Goal: Task Accomplishment & Management: Manage account settings

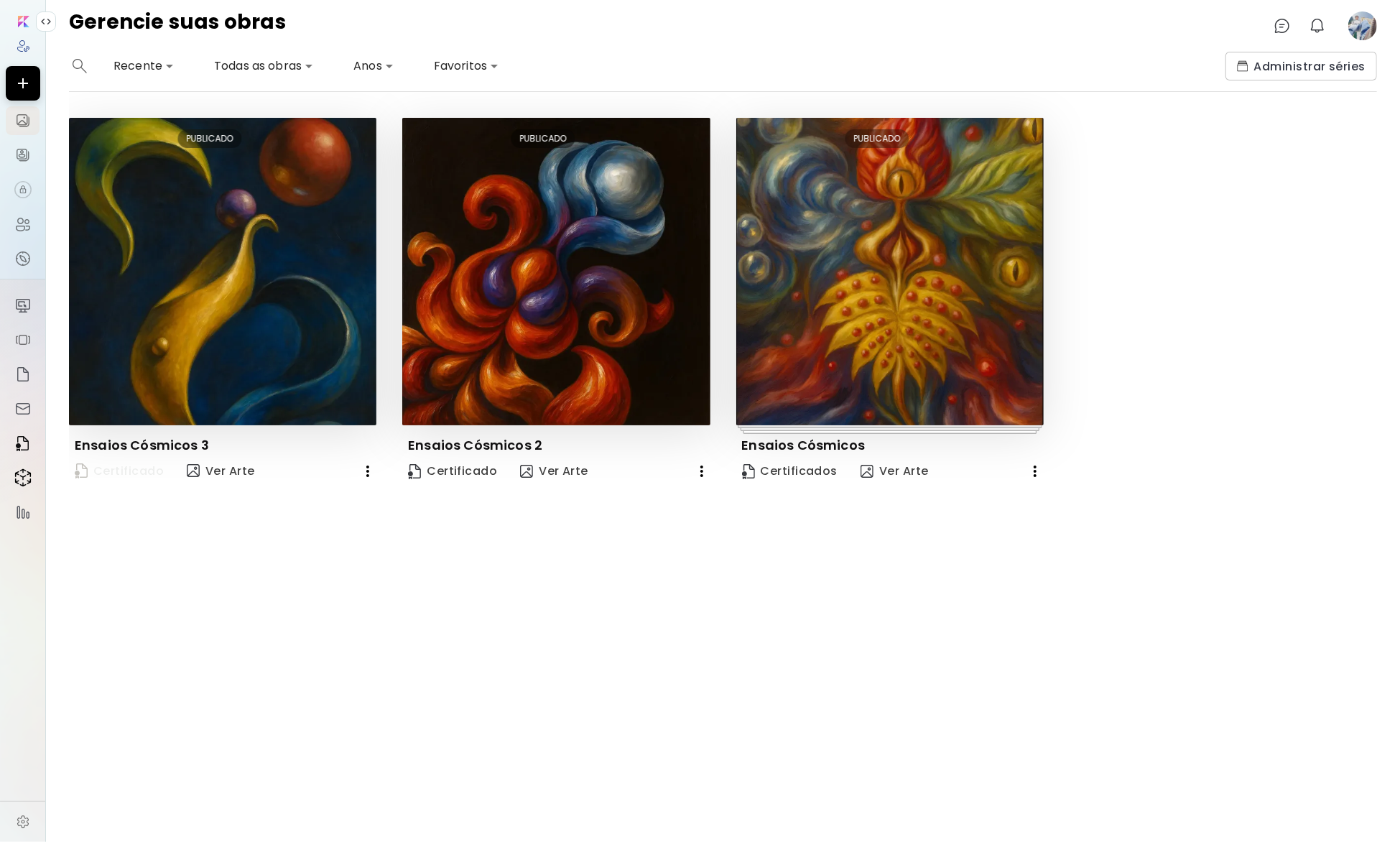
click at [130, 467] on span "Certificado" at bounding box center [119, 472] width 89 height 19
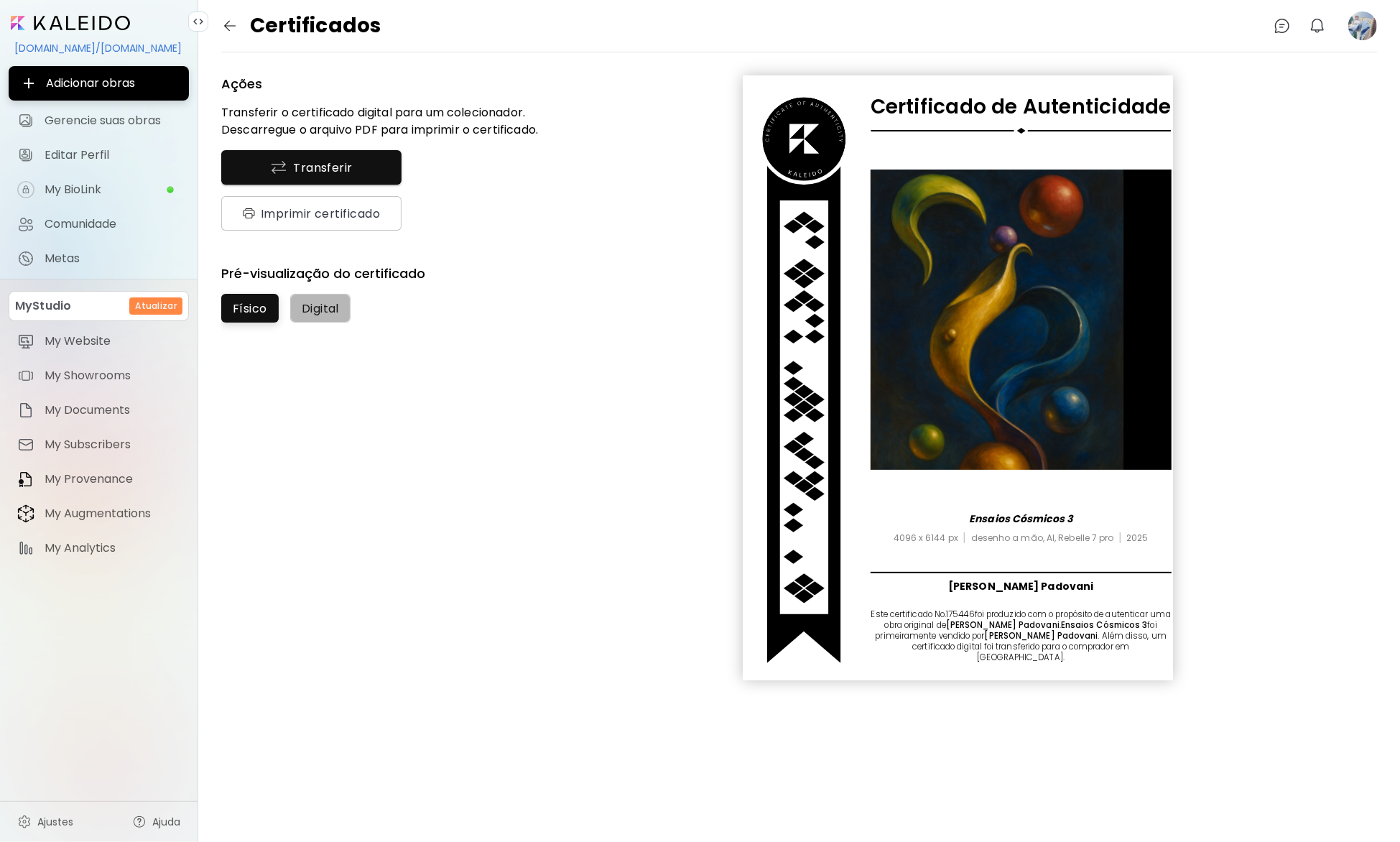
click at [317, 308] on span "Digital" at bounding box center [320, 308] width 37 height 15
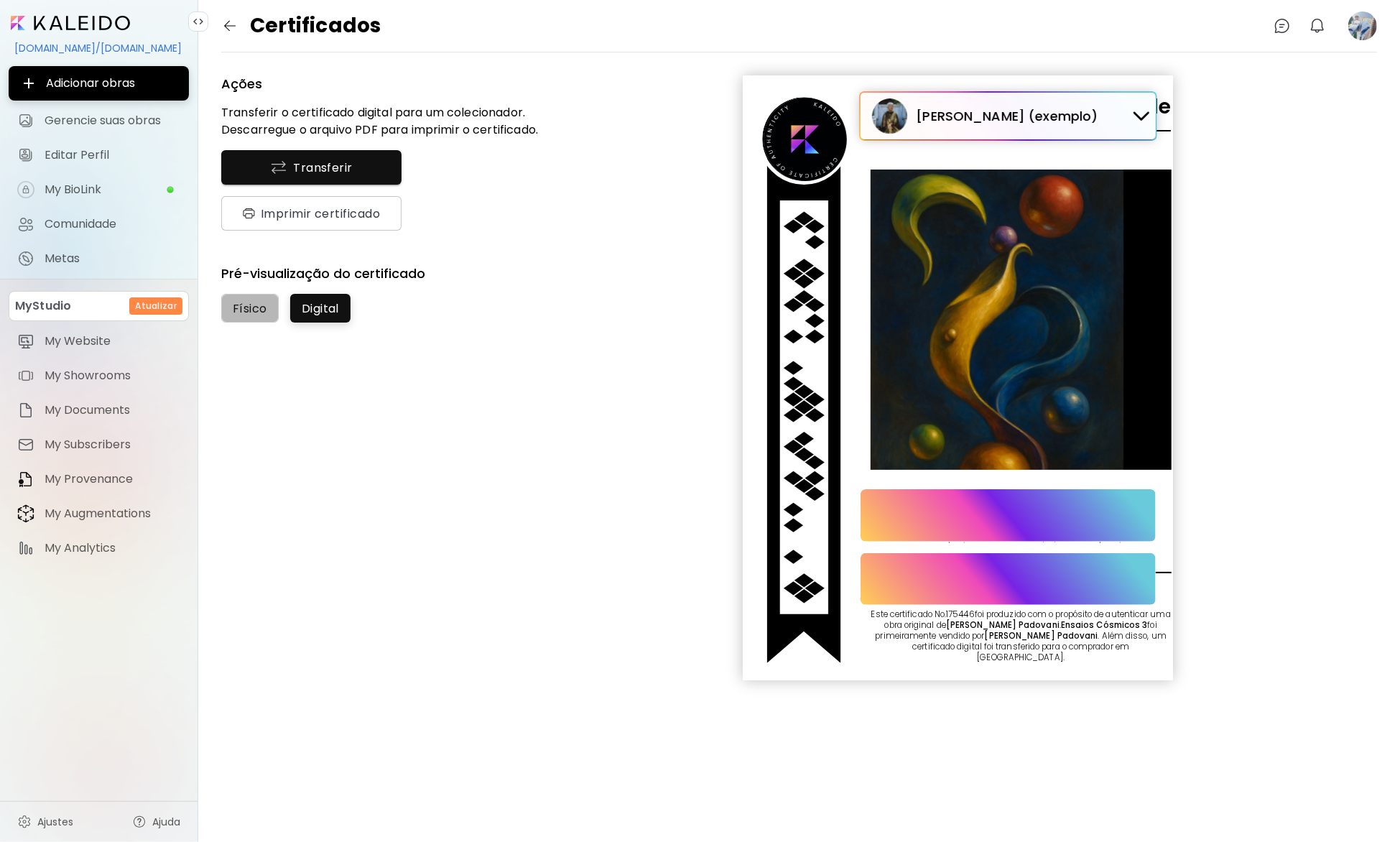
click at [236, 310] on span "Físico" at bounding box center [250, 308] width 34 height 15
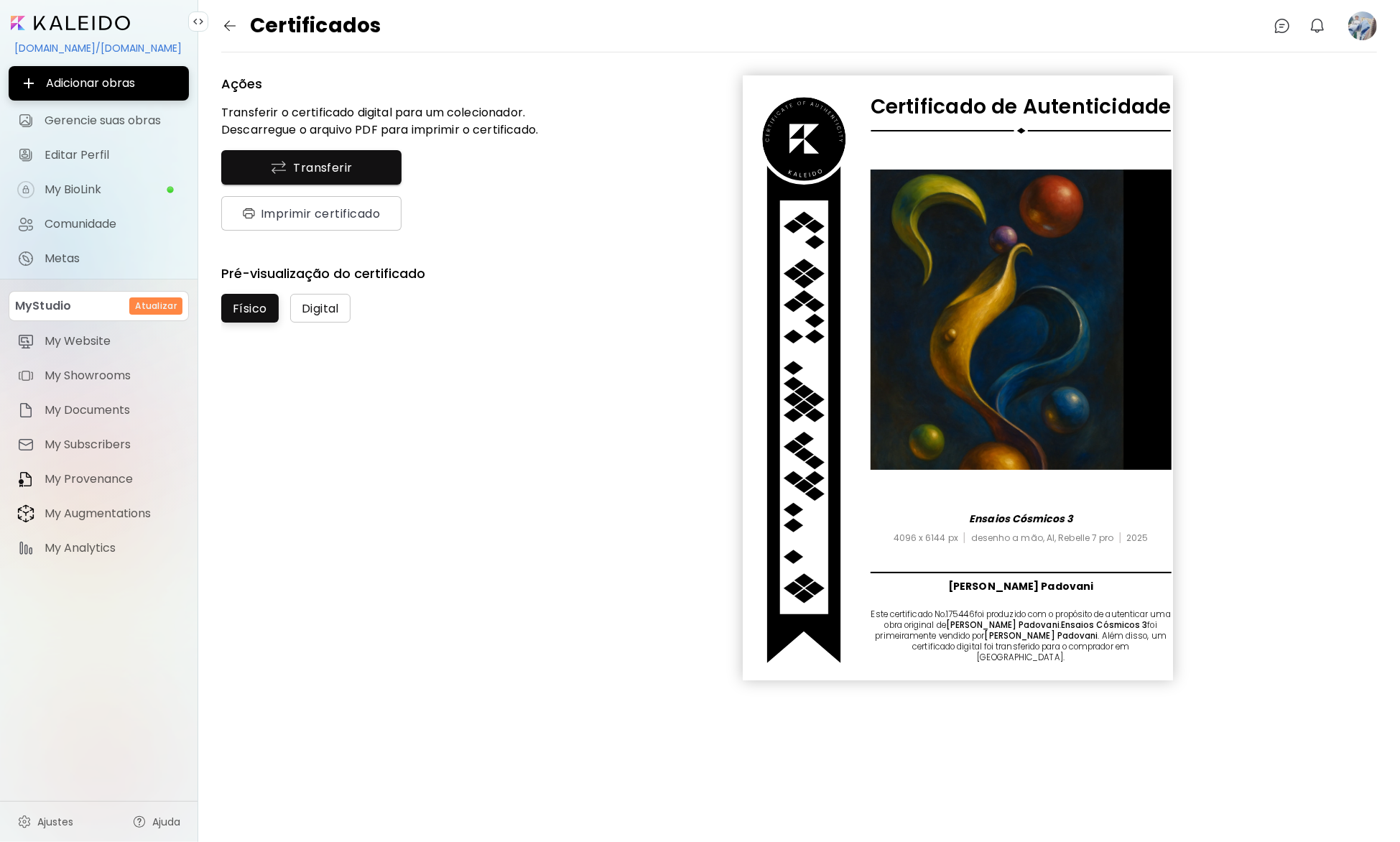
click at [320, 310] on span "Digital" at bounding box center [320, 308] width 37 height 15
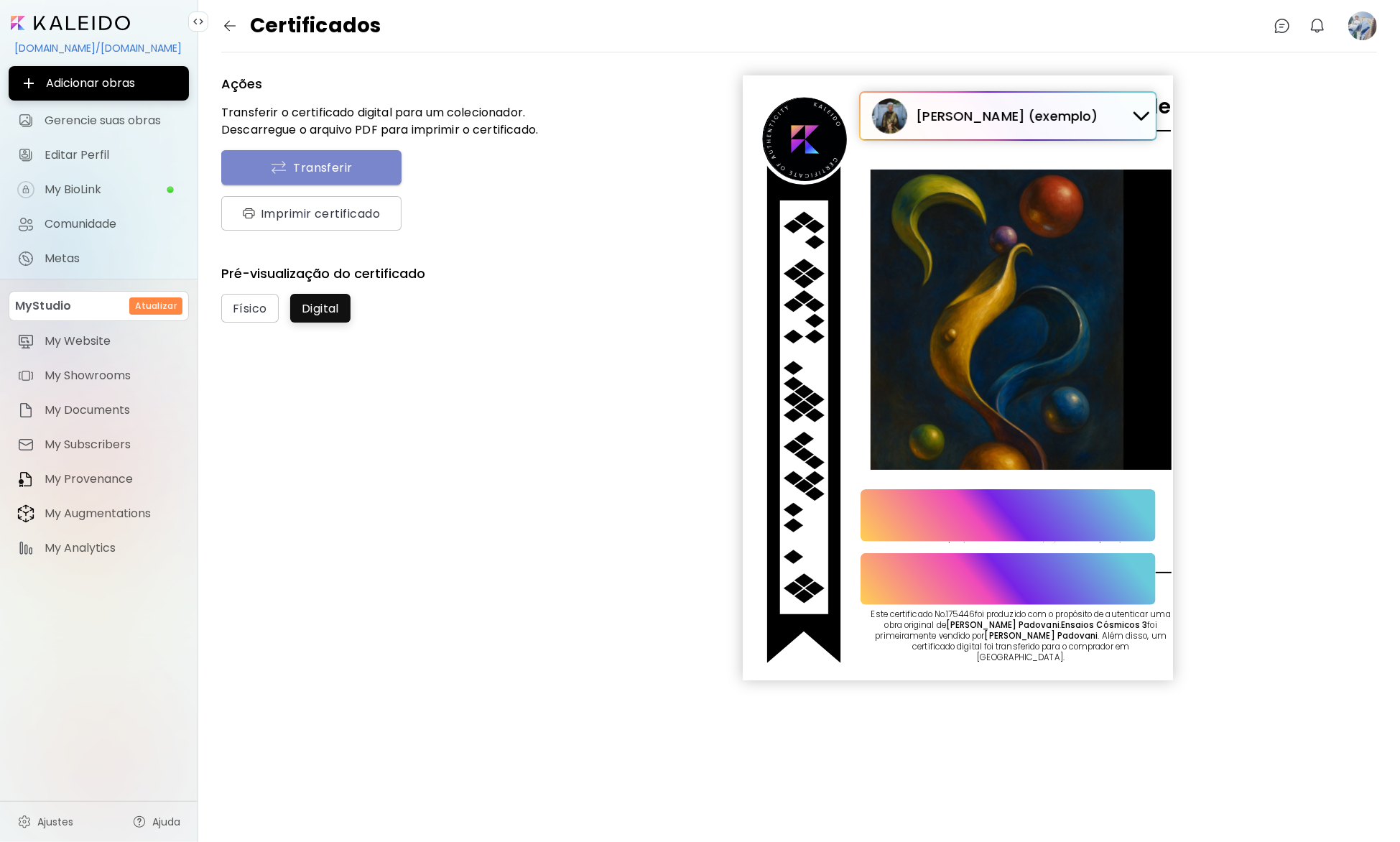
click at [353, 167] on span "Transferir" at bounding box center [311, 168] width 150 height 18
click at [328, 211] on span "Imprimir certificado" at bounding box center [311, 212] width 137 height 15
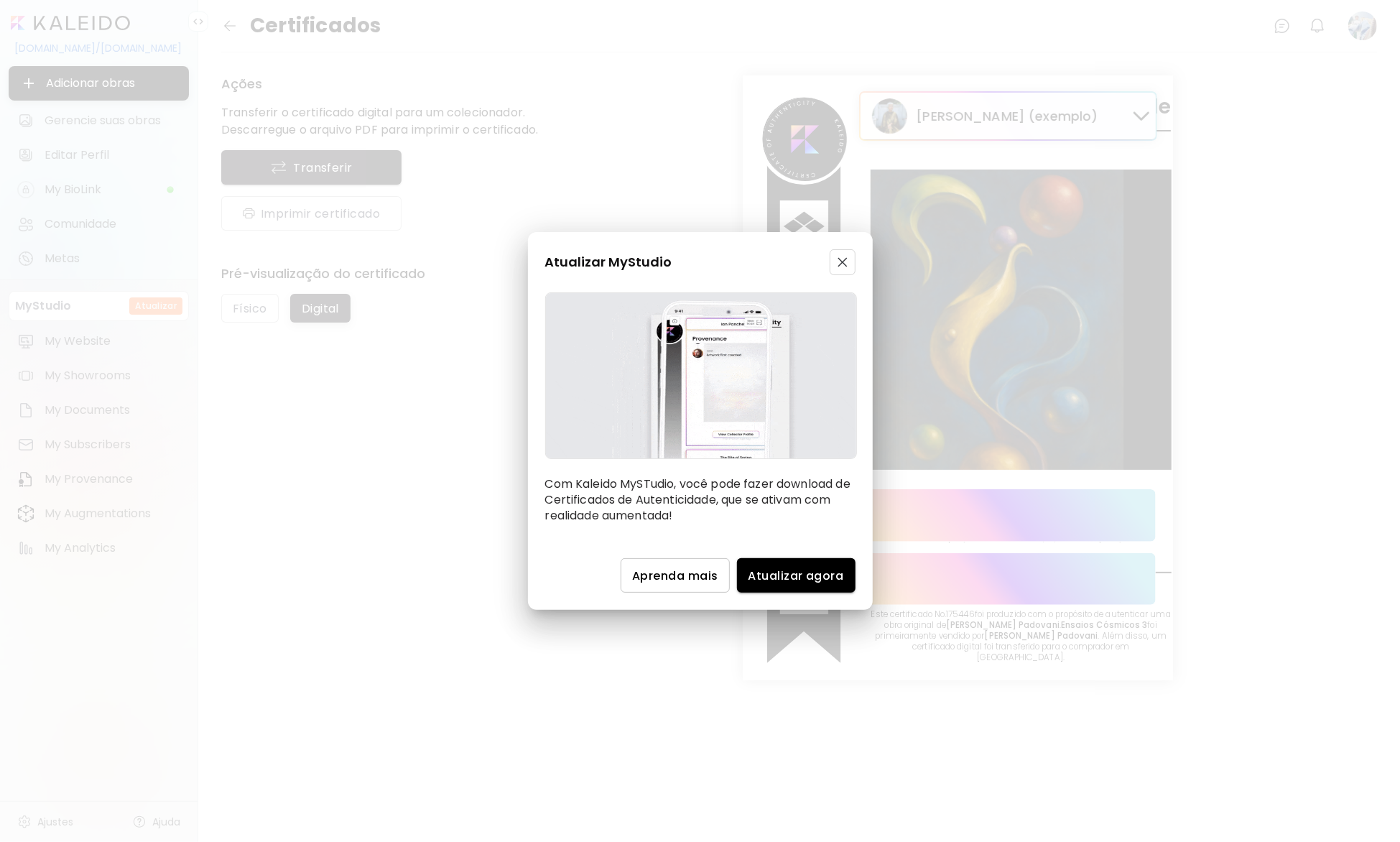
click at [847, 266] on span "button" at bounding box center [842, 262] width 18 height 10
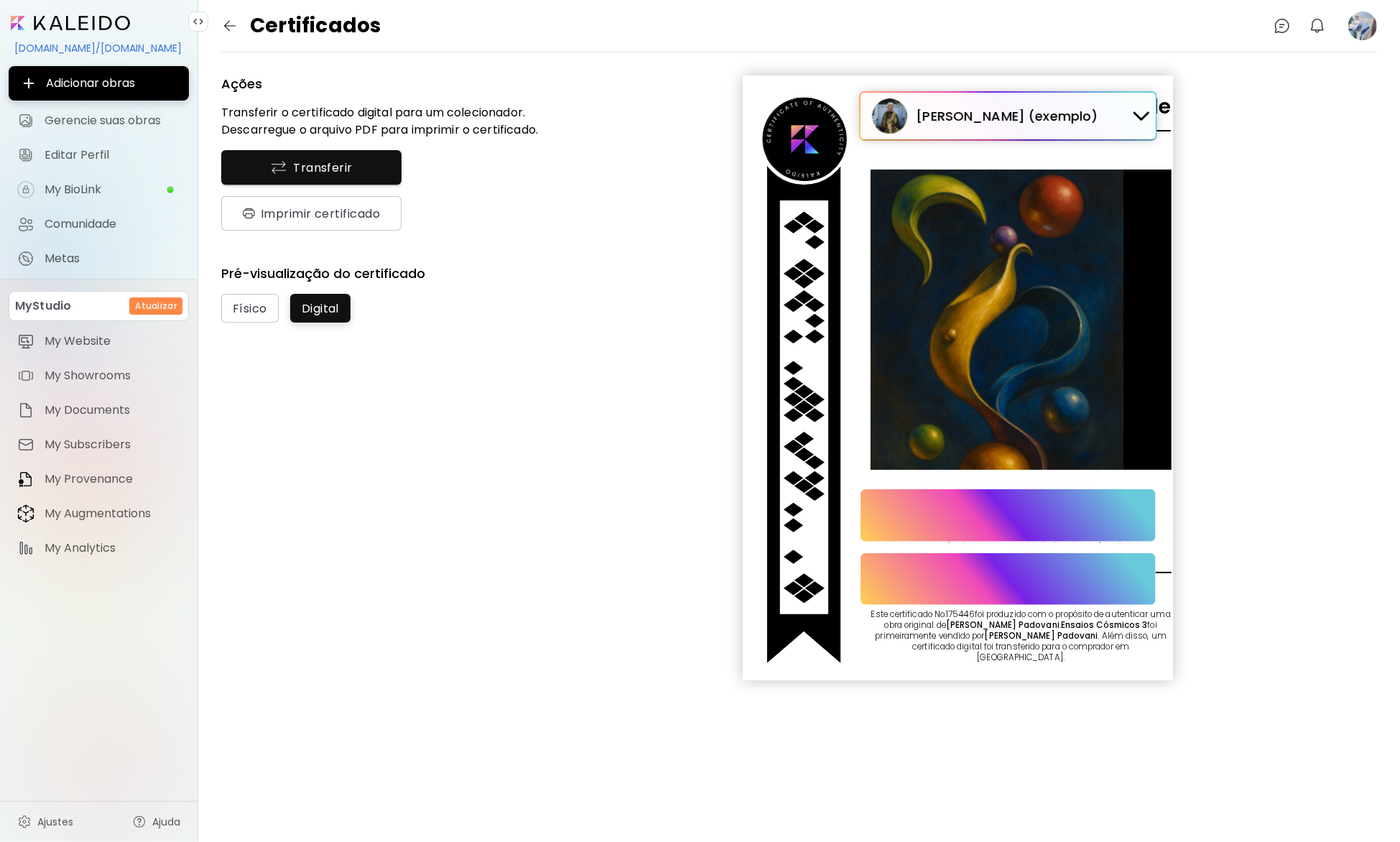
click at [547, 438] on div "Ações Transferir o certificado digital para um colecionador. Descarregue o arqu…" at bounding box center [799, 377] width 1156 height 604
click at [667, 429] on div "Ações Transferir o certificado digital para um colecionador. Descarregue o arqu…" at bounding box center [799, 377] width 1156 height 604
click at [109, 192] on span "My BioLink" at bounding box center [105, 189] width 122 height 15
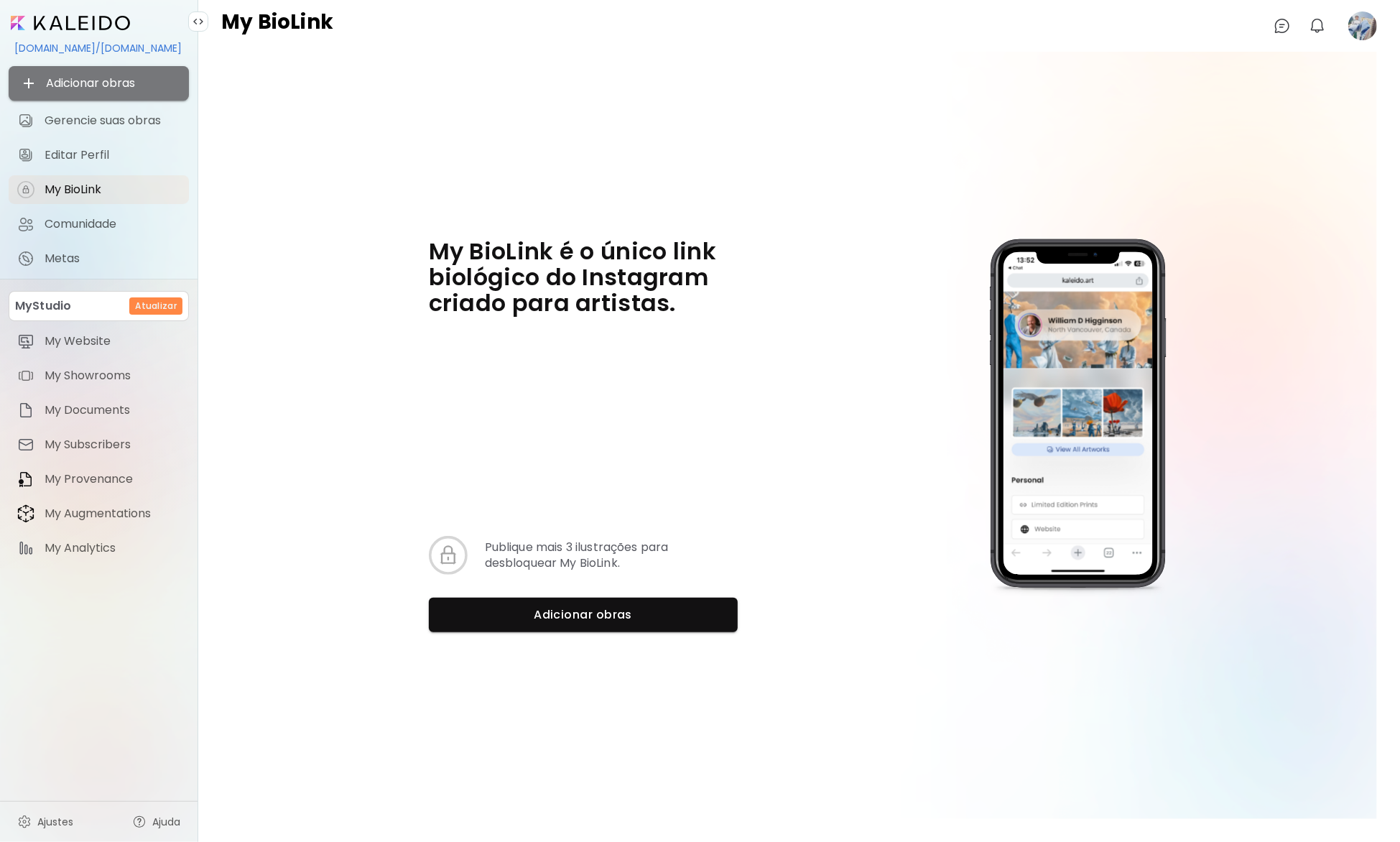
click at [116, 81] on span "Adicionar obras" at bounding box center [98, 84] width 157 height 18
click at [332, 149] on div "My BioLink é o único link biológico do Instagram criado para artistas. Publique…" at bounding box center [799, 435] width 1156 height 767
